Goal: Information Seeking & Learning: Find specific page/section

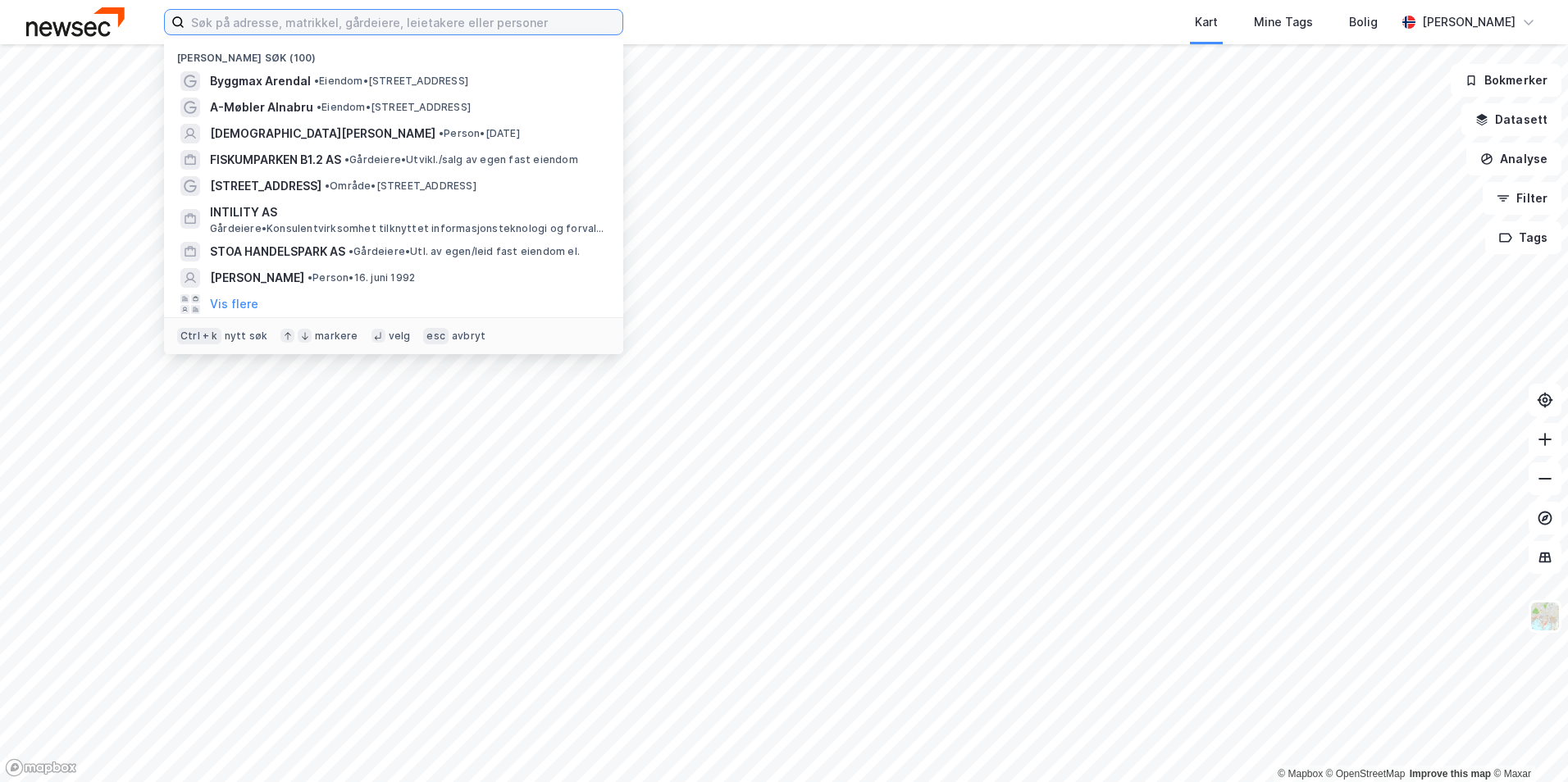
click at [283, 23] on input at bounding box center [403, 22] width 438 height 24
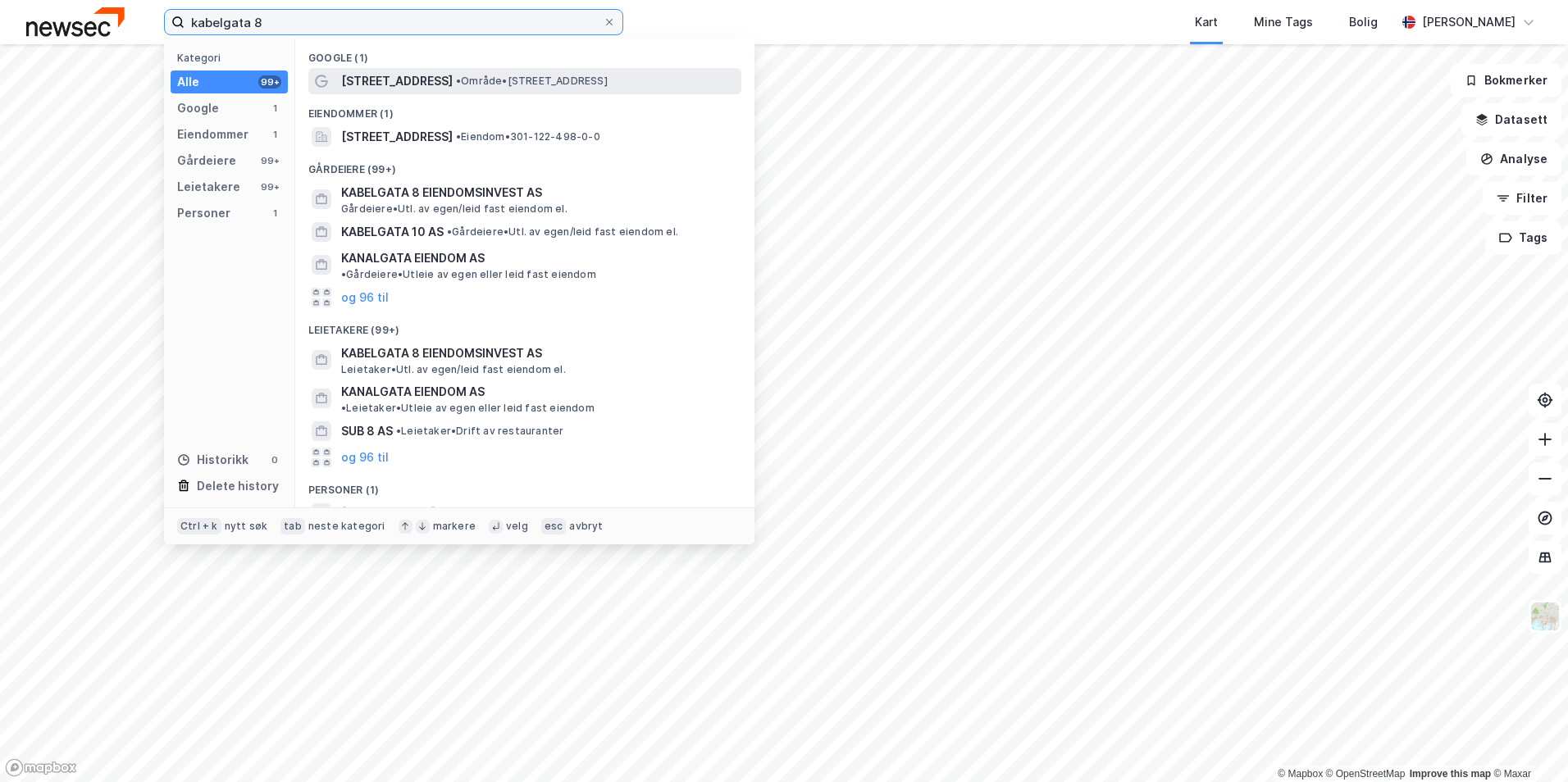
type input "kabelgata 8"
click at [373, 72] on span "[STREET_ADDRESS]" at bounding box center [397, 81] width 112 height 20
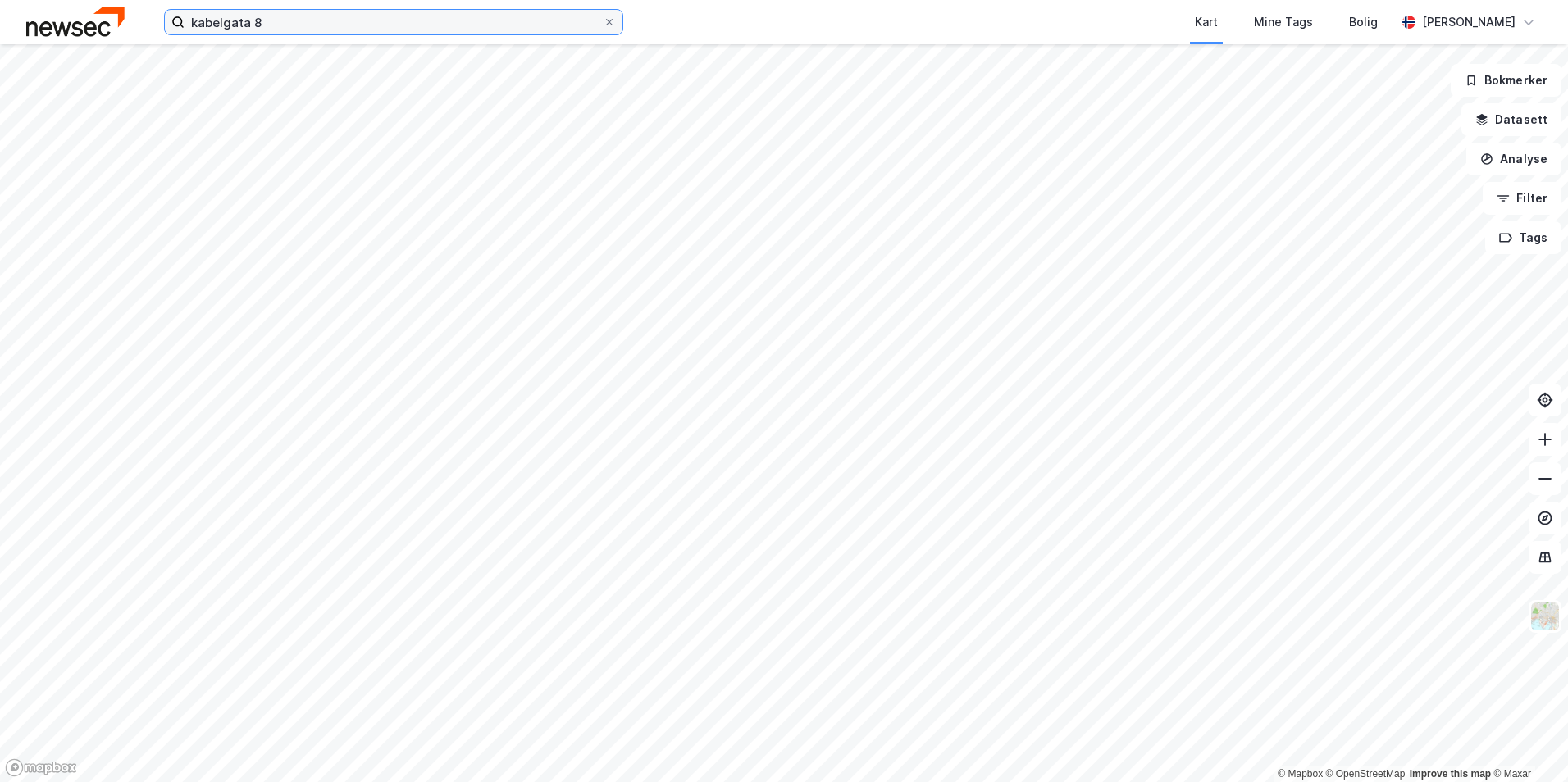
click at [310, 26] on input "kabelgata 8" at bounding box center [393, 22] width 418 height 24
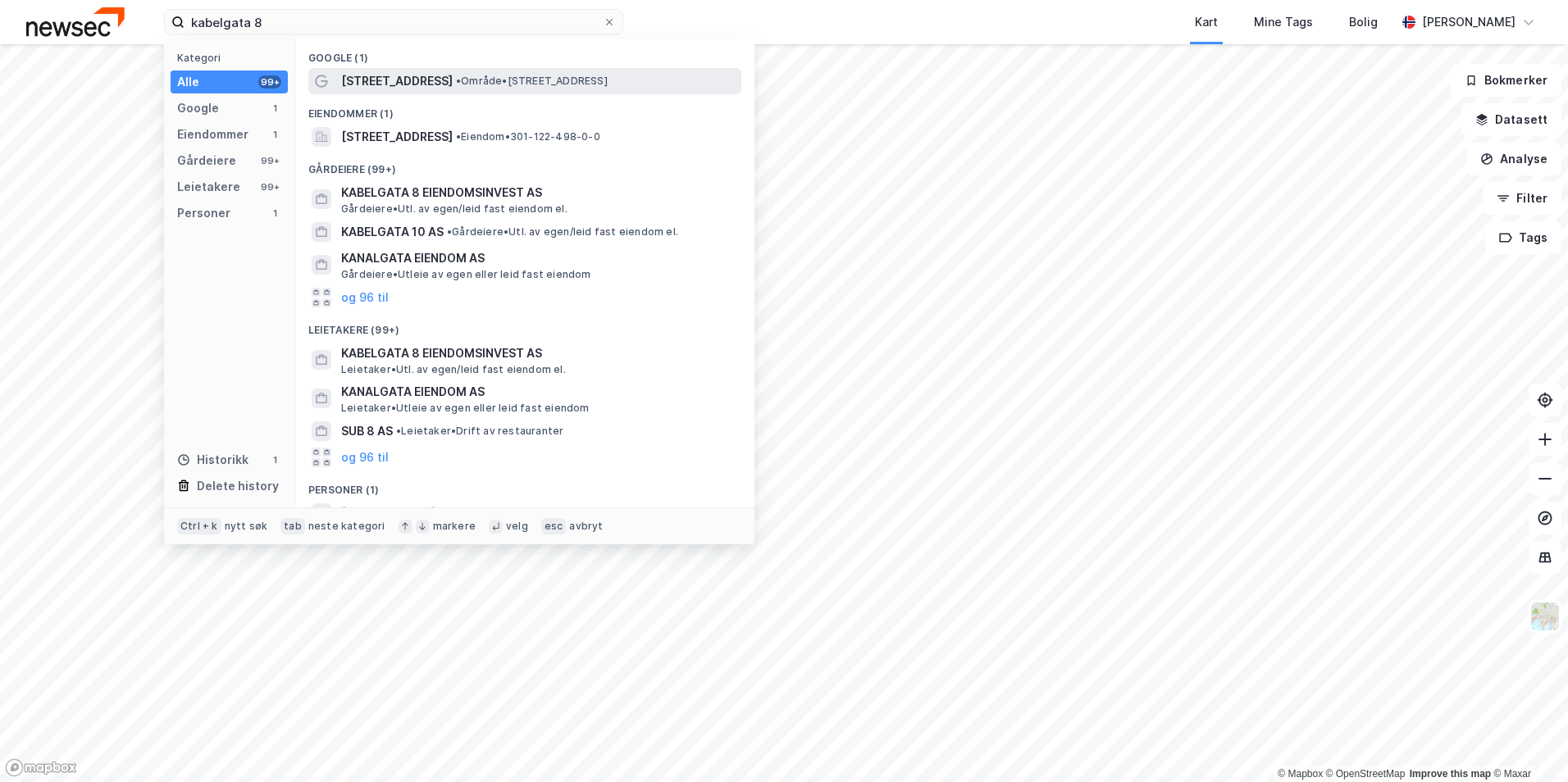
click at [378, 87] on span "[STREET_ADDRESS]" at bounding box center [397, 81] width 112 height 20
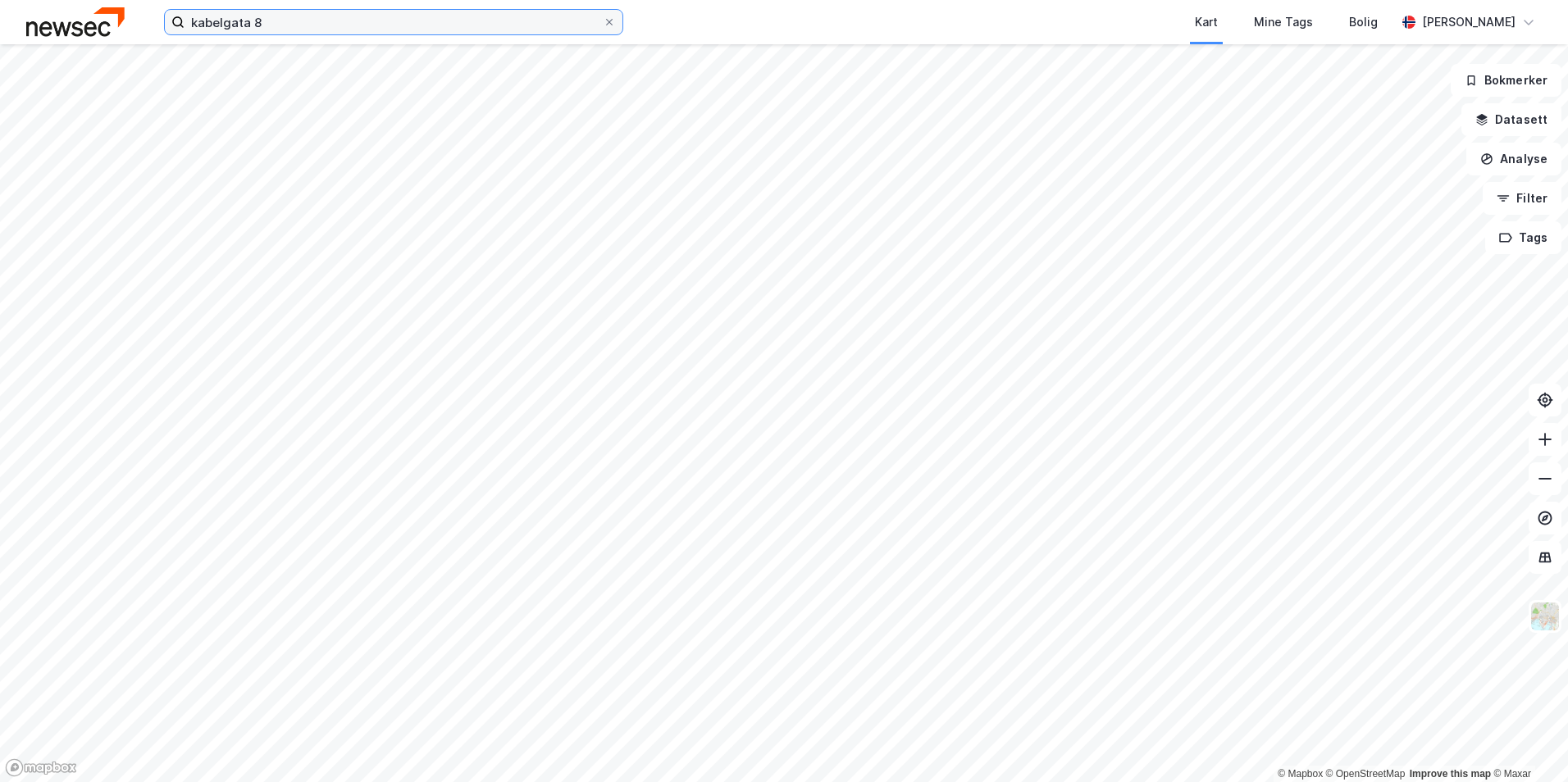
click at [262, 25] on input "kabelgata 8" at bounding box center [393, 22] width 418 height 24
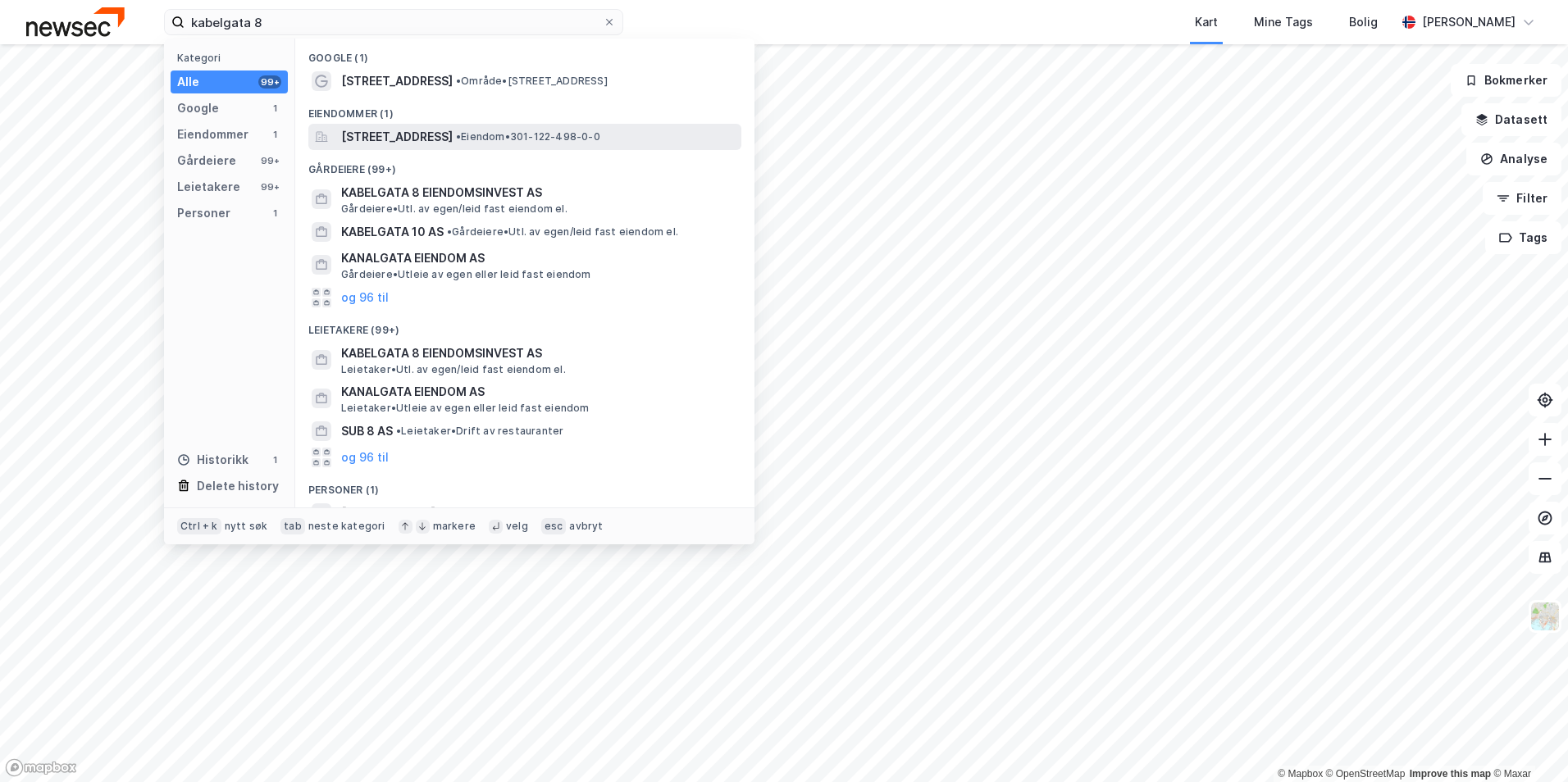
click at [384, 140] on span "[STREET_ADDRESS]" at bounding box center [397, 137] width 112 height 20
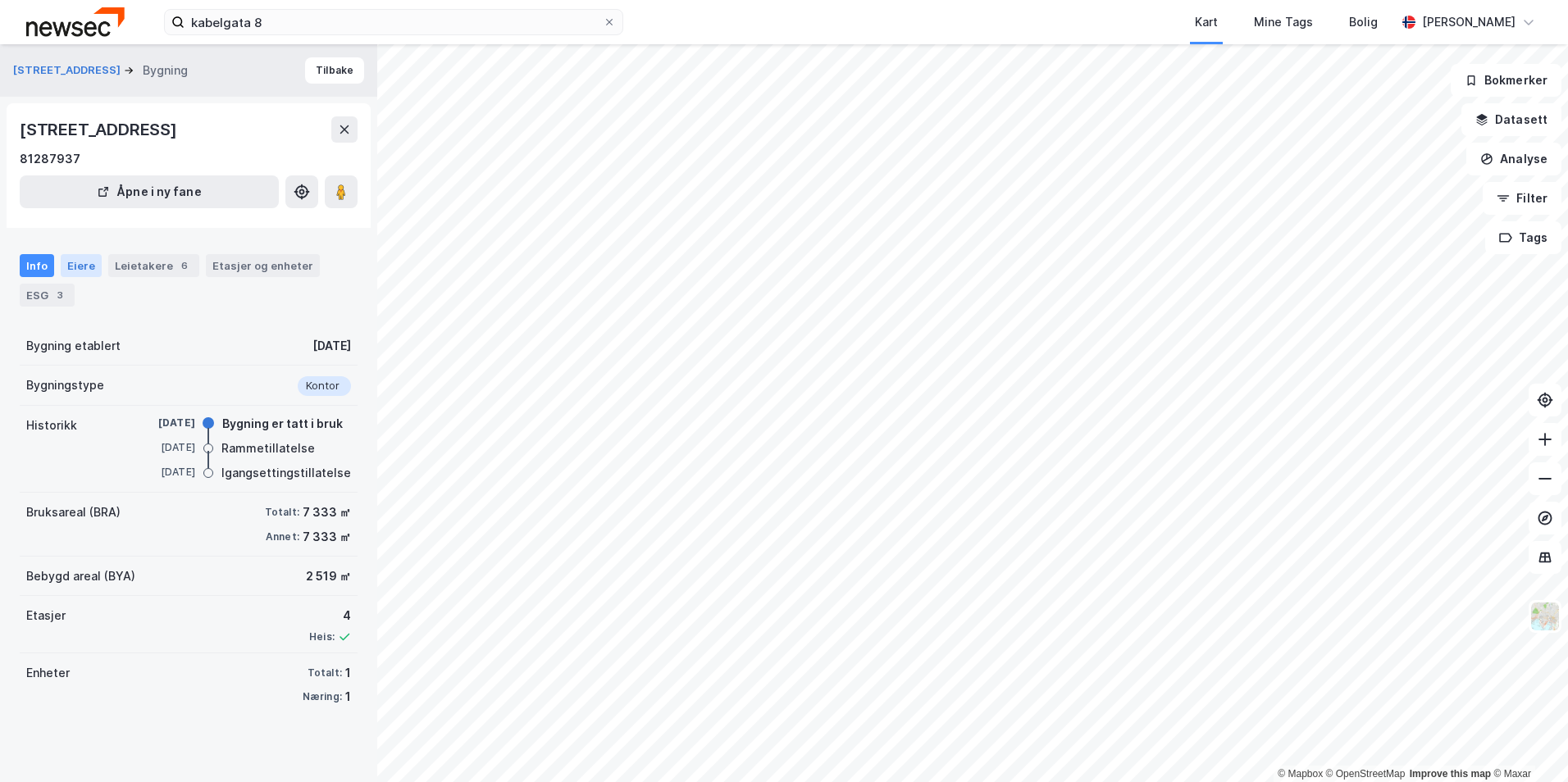
click at [86, 266] on div "Eiere" at bounding box center [81, 266] width 41 height 23
